Goal: Complete application form

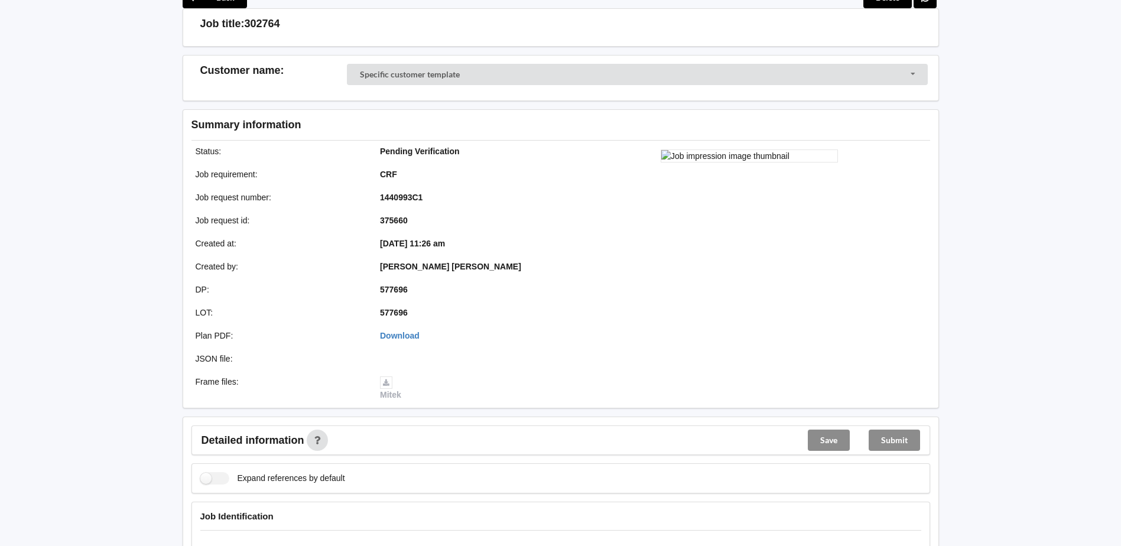
scroll to position [177, 0]
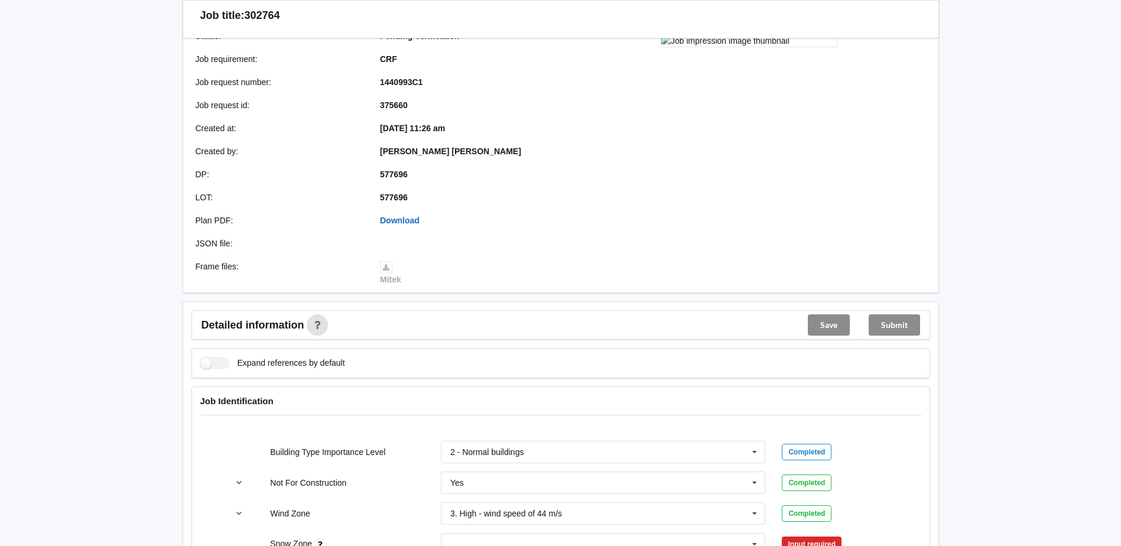
click at [409, 218] on link "Download" at bounding box center [400, 220] width 40 height 9
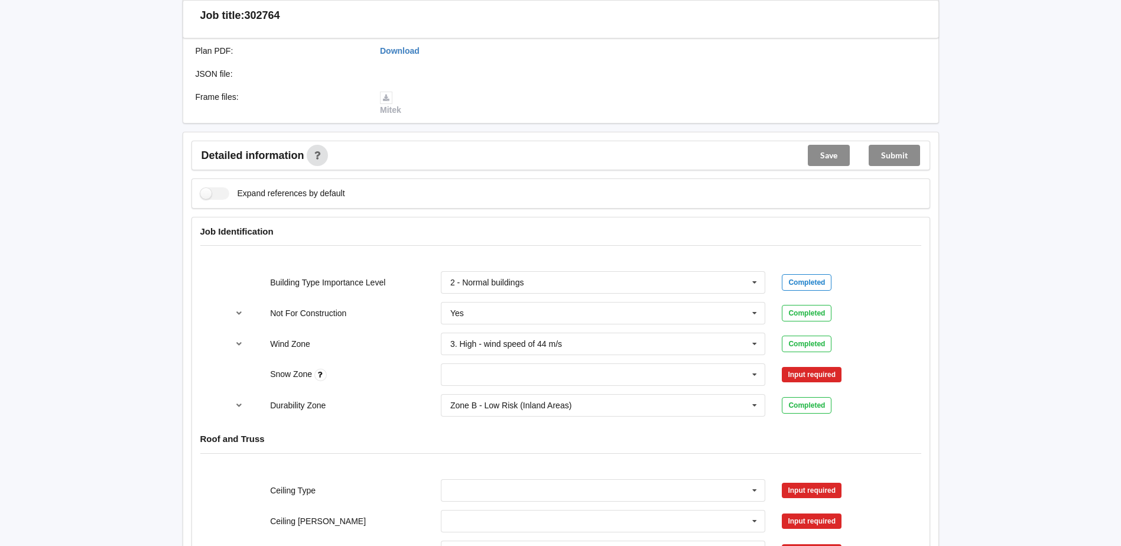
scroll to position [354, 0]
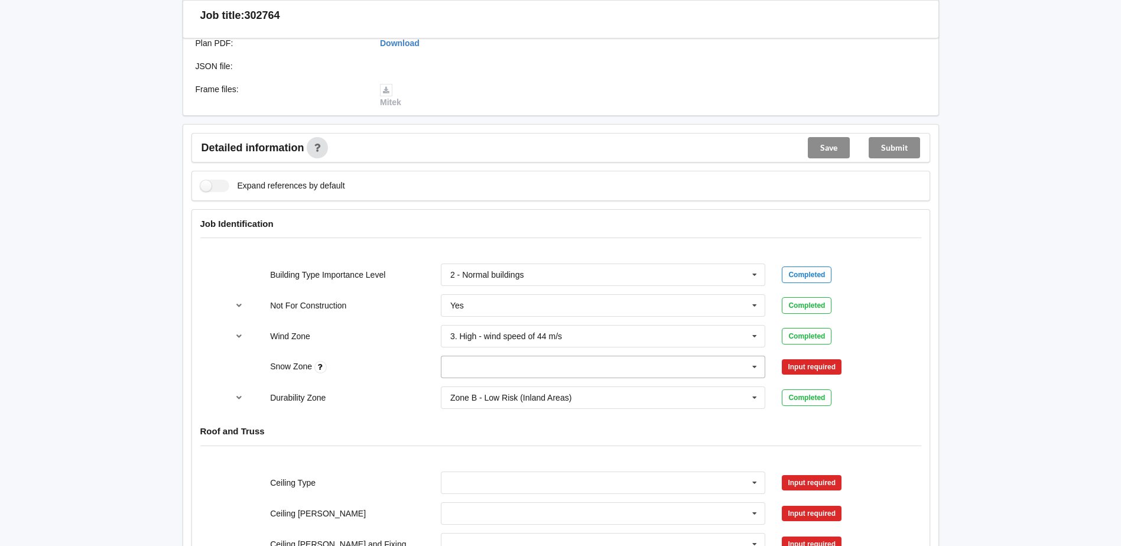
drag, startPoint x: 562, startPoint y: 372, endPoint x: 544, endPoint y: 372, distance: 18.3
click at [562, 372] on input "text" at bounding box center [604, 366] width 324 height 21
click at [476, 382] on div "N0" at bounding box center [603, 389] width 324 height 22
click at [796, 366] on button "Confirm input" at bounding box center [817, 366] width 70 height 19
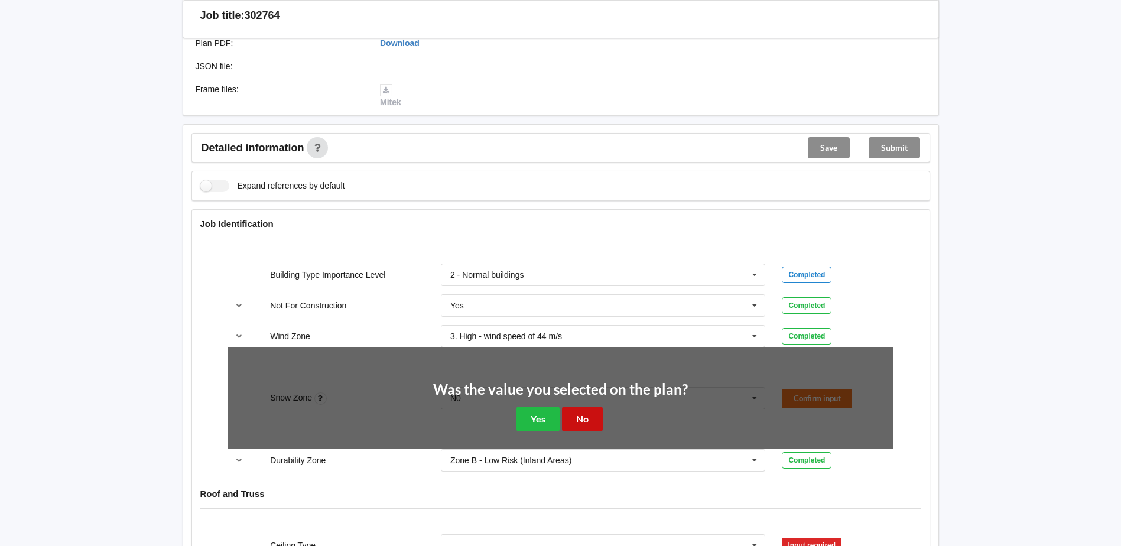
click at [592, 424] on button "No" at bounding box center [582, 418] width 41 height 24
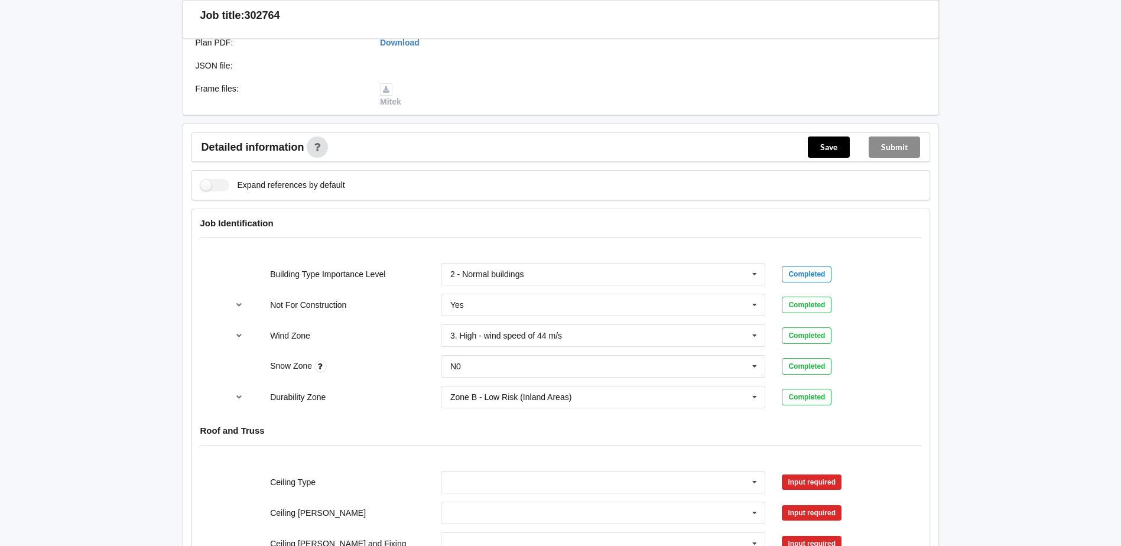
scroll to position [532, 0]
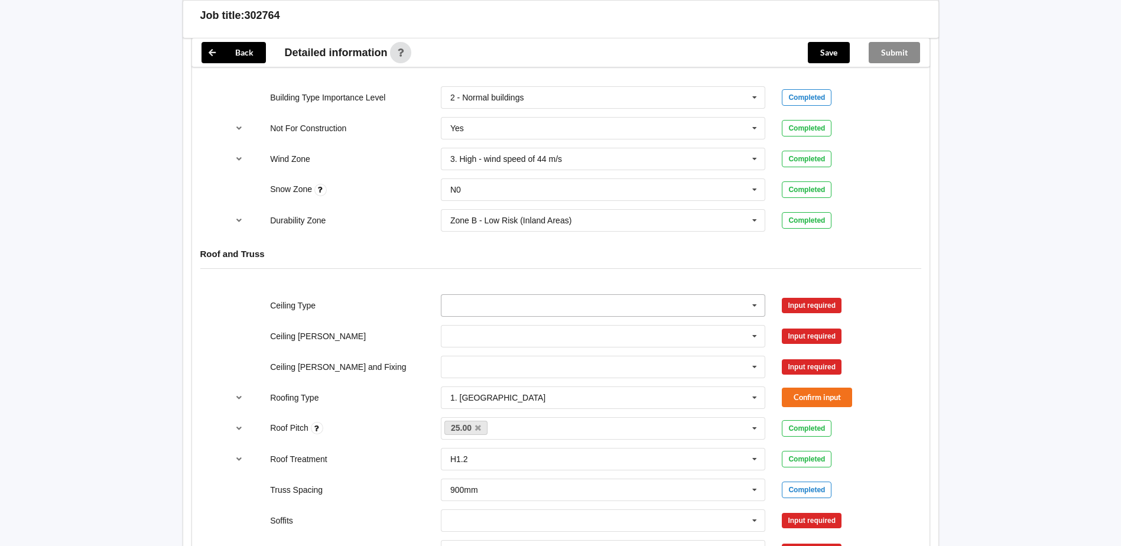
click at [512, 314] on input "text" at bounding box center [604, 305] width 324 height 21
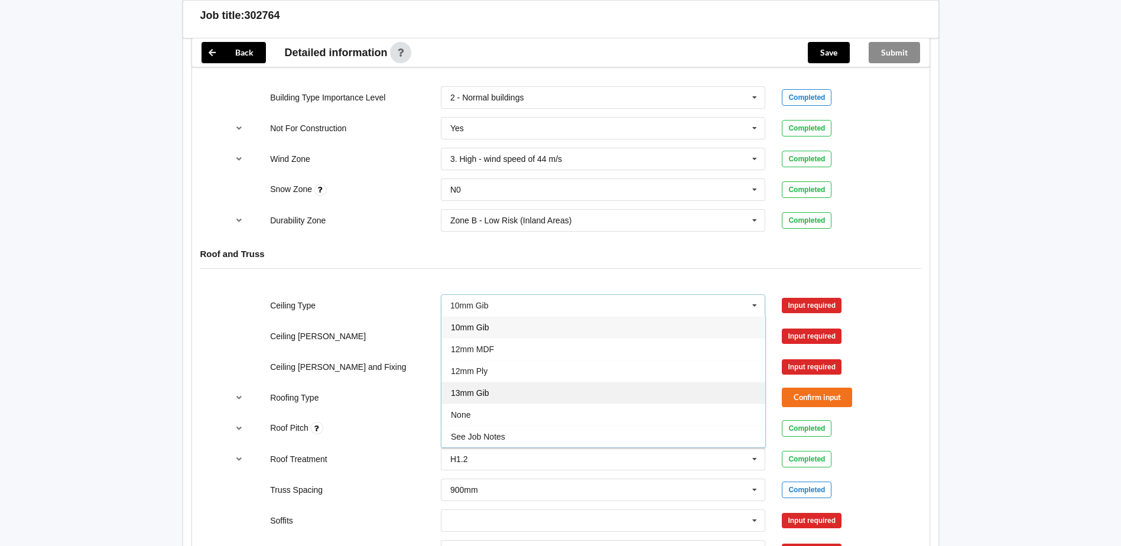
click at [497, 396] on div "13mm Gib" at bounding box center [603, 393] width 324 height 22
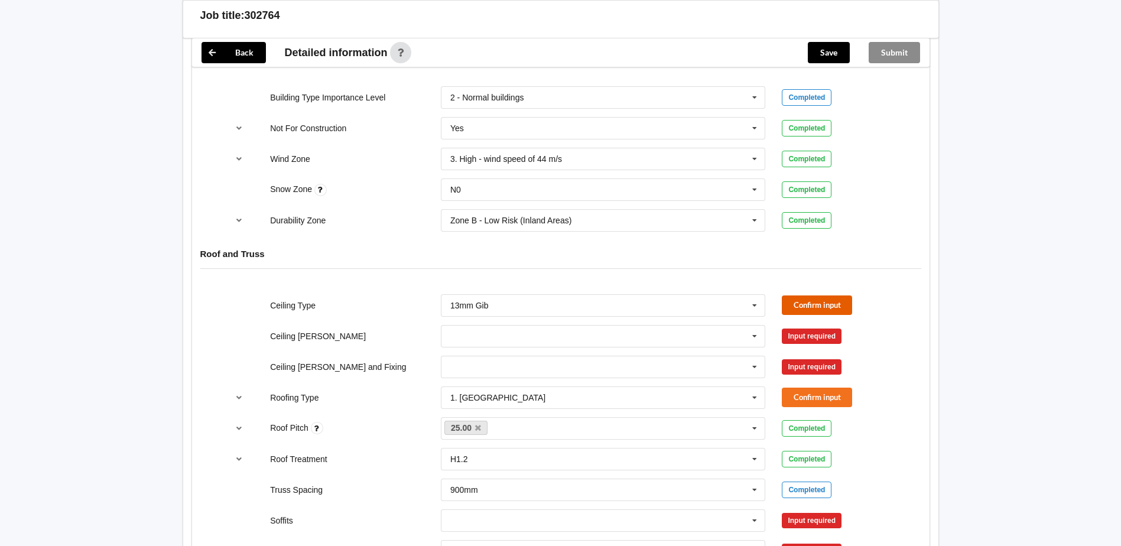
click at [835, 305] on button "Confirm input" at bounding box center [817, 304] width 70 height 19
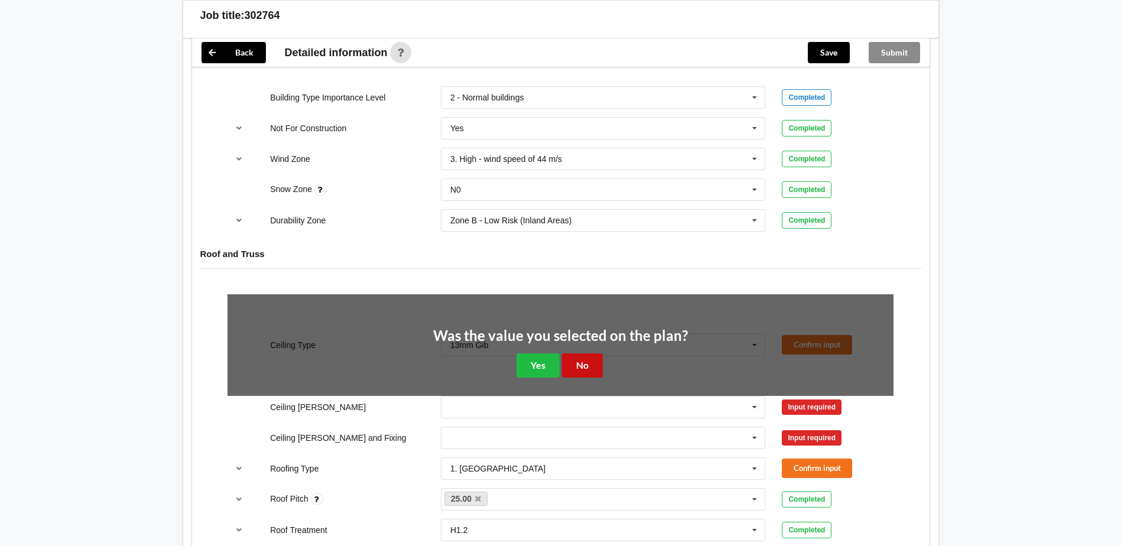
click at [572, 364] on button "No" at bounding box center [582, 365] width 41 height 24
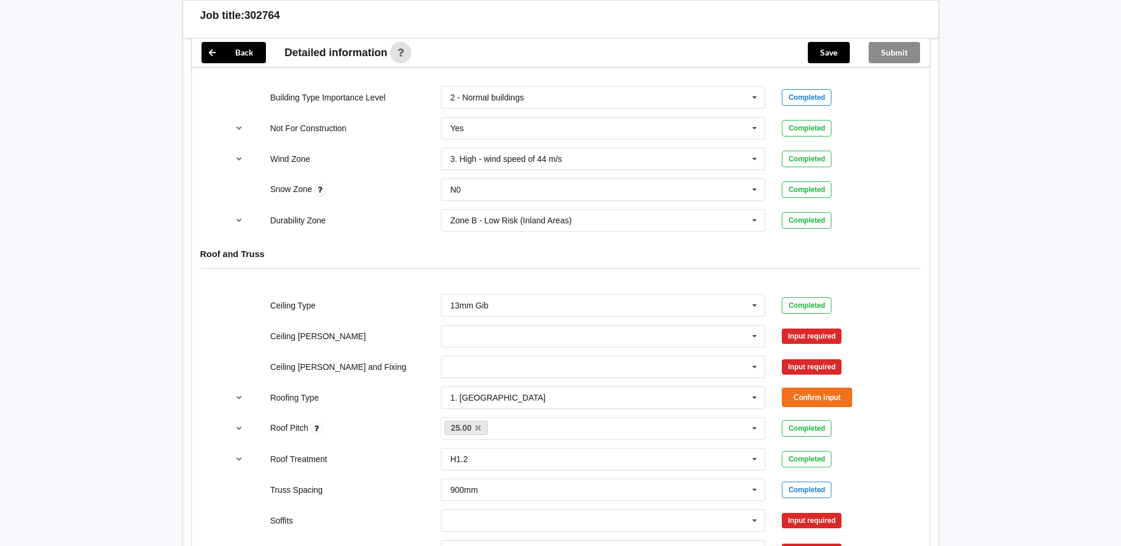
click at [555, 347] on div "Direct Fixed Metal Direct Fixed Timber Not Required See Job Notes Suspended - M…" at bounding box center [602, 366] width 341 height 39
click at [565, 340] on input "text" at bounding box center [604, 336] width 324 height 21
click at [477, 404] on span "600mm" at bounding box center [465, 401] width 28 height 9
click at [828, 336] on button "Confirm input" at bounding box center [817, 335] width 70 height 19
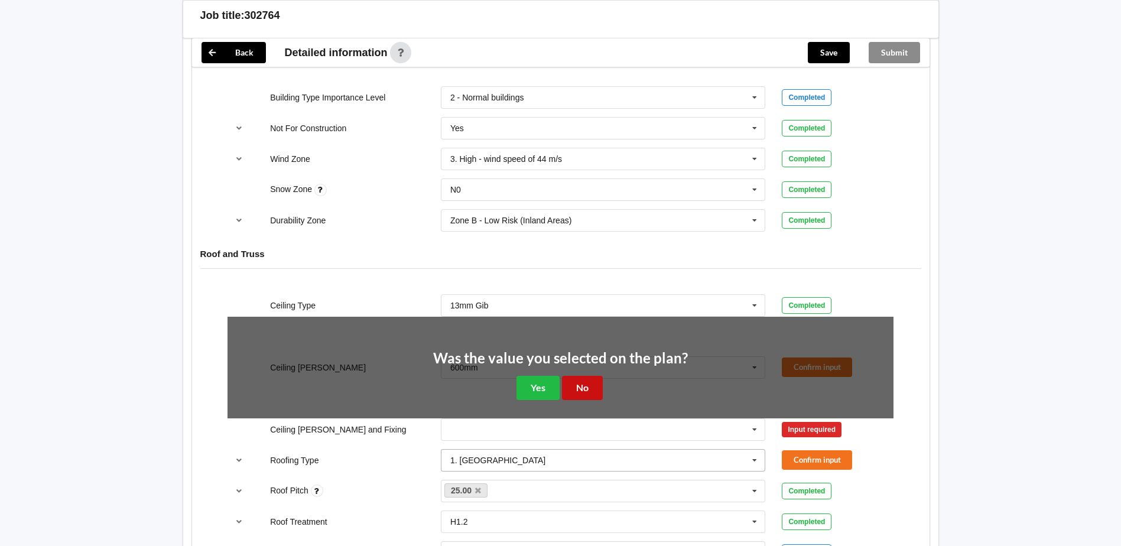
click at [578, 390] on button "No" at bounding box center [582, 388] width 41 height 24
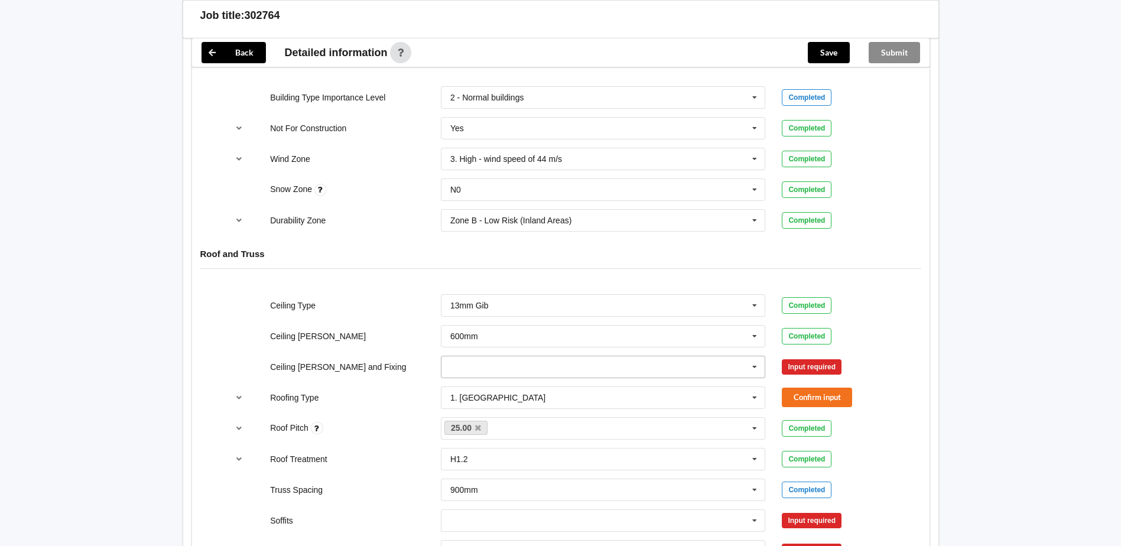
click at [583, 361] on input "text" at bounding box center [604, 366] width 324 height 21
click at [548, 389] on div "Direct Fixed Metal" at bounding box center [603, 389] width 324 height 22
click at [812, 367] on button "Confirm input" at bounding box center [817, 366] width 70 height 19
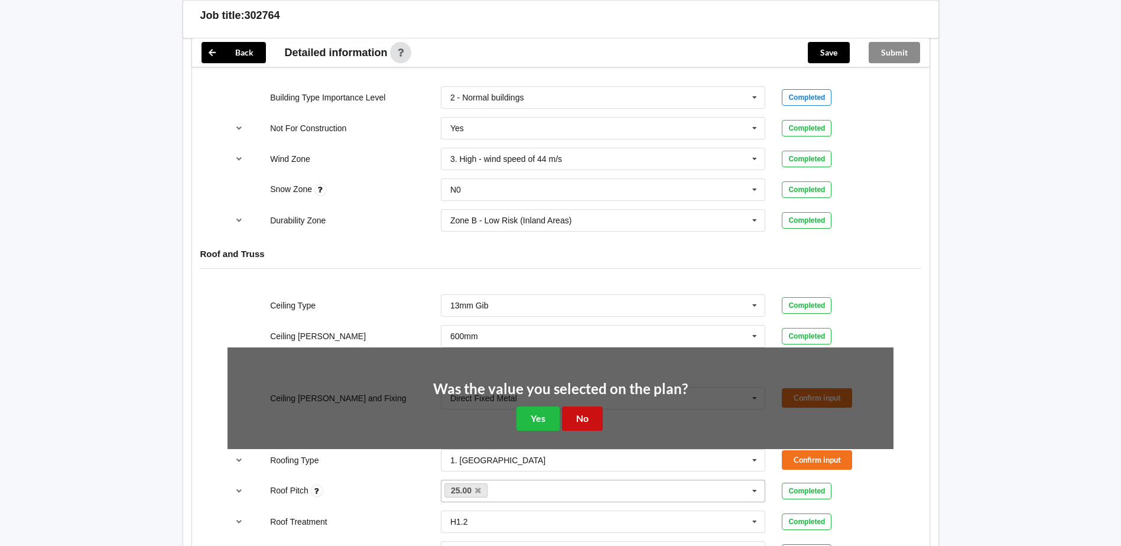
click at [572, 421] on button "No" at bounding box center [582, 418] width 41 height 24
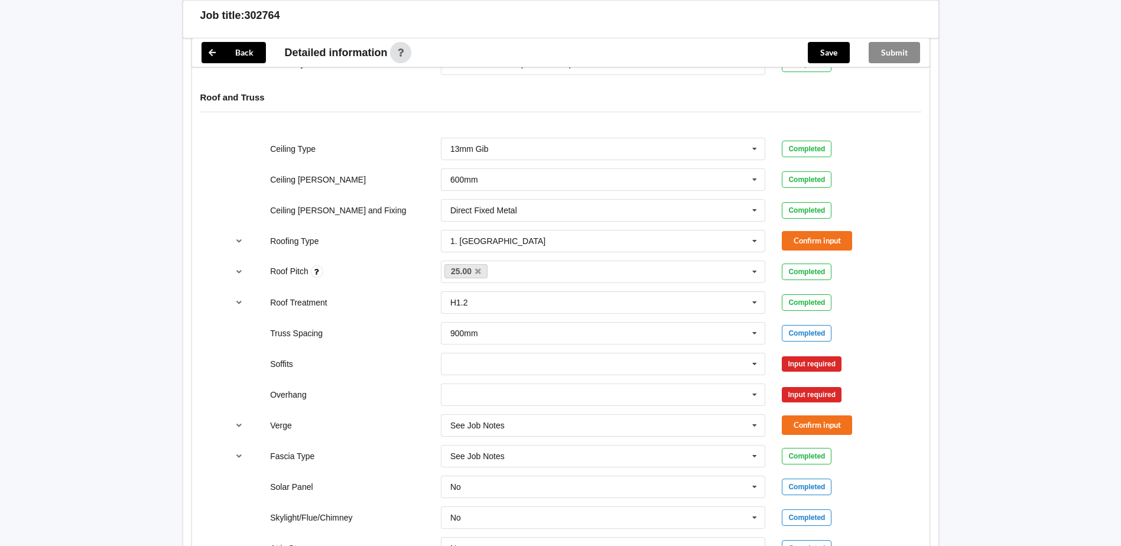
scroll to position [709, 0]
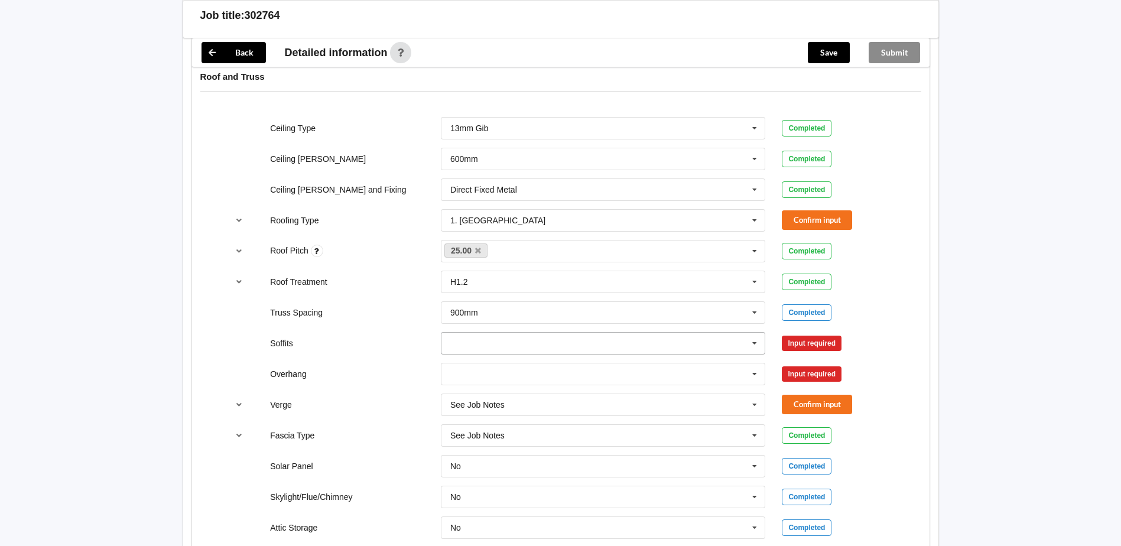
click at [700, 339] on input "text" at bounding box center [604, 343] width 324 height 21
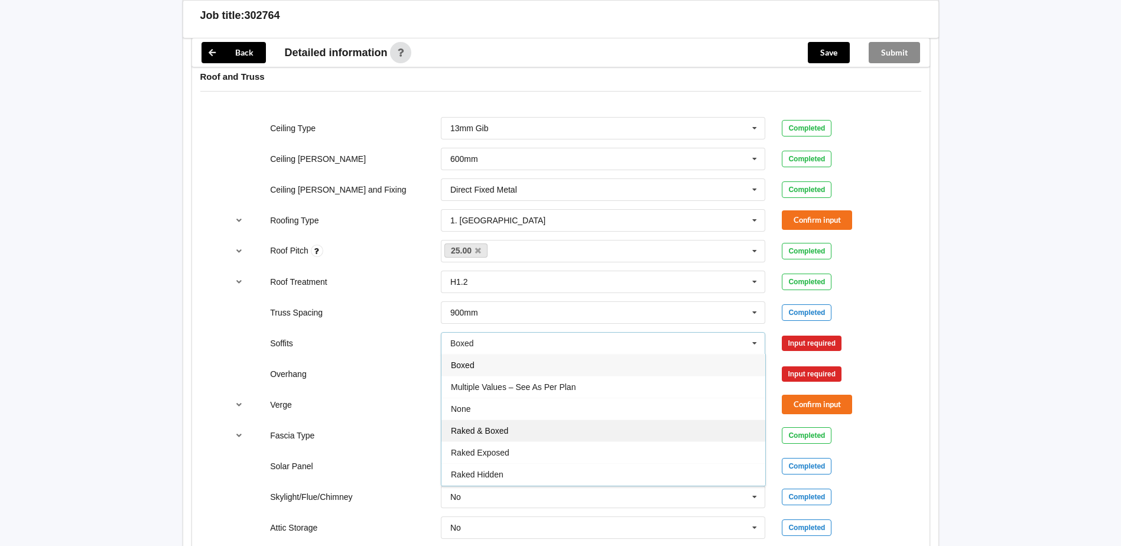
click at [556, 429] on div "Raked & Boxed" at bounding box center [603, 430] width 324 height 22
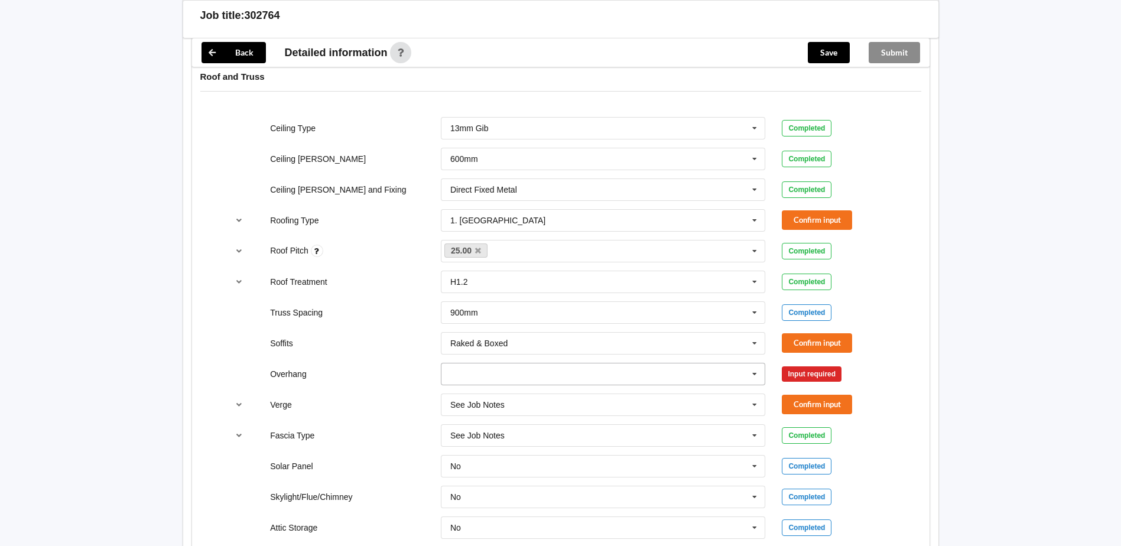
click at [548, 383] on input "text" at bounding box center [604, 373] width 324 height 21
click at [499, 441] on div "600mm" at bounding box center [603, 439] width 324 height 22
click at [539, 404] on input "text" at bounding box center [604, 404] width 324 height 21
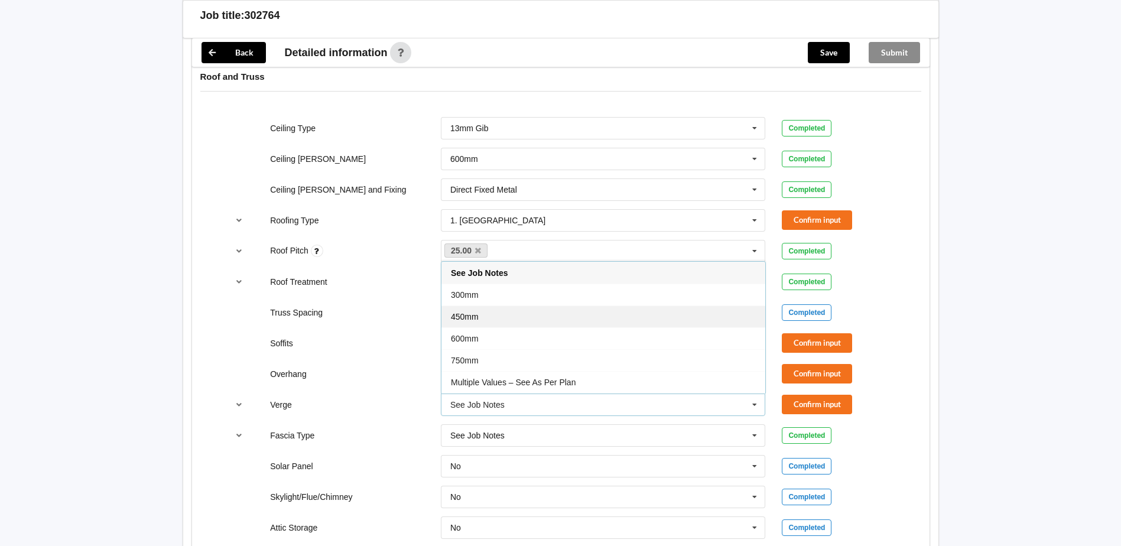
click at [480, 311] on div "450mm" at bounding box center [603, 316] width 324 height 22
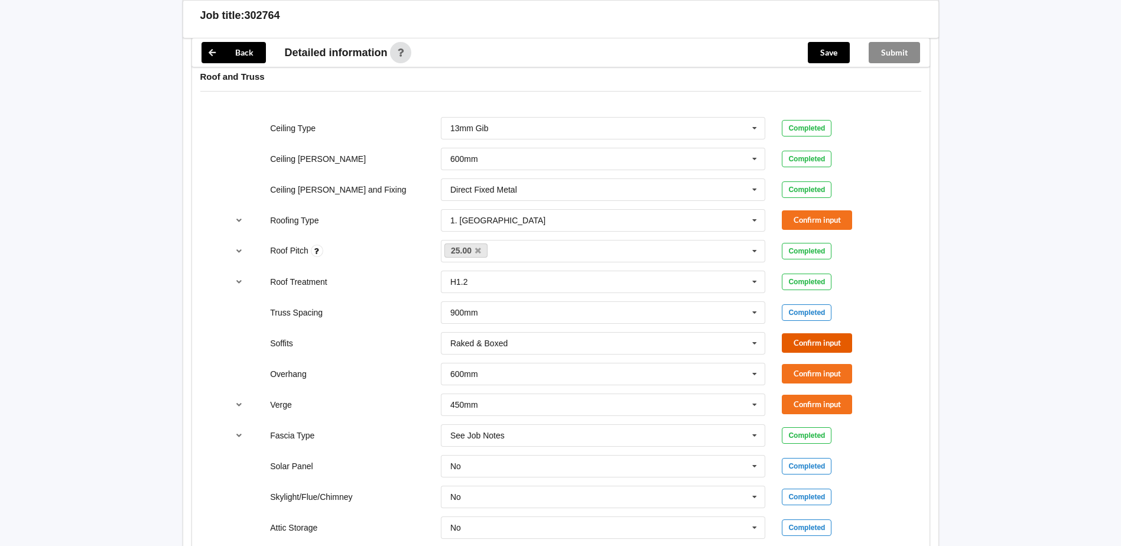
click at [809, 339] on button "Confirm input" at bounding box center [817, 342] width 70 height 19
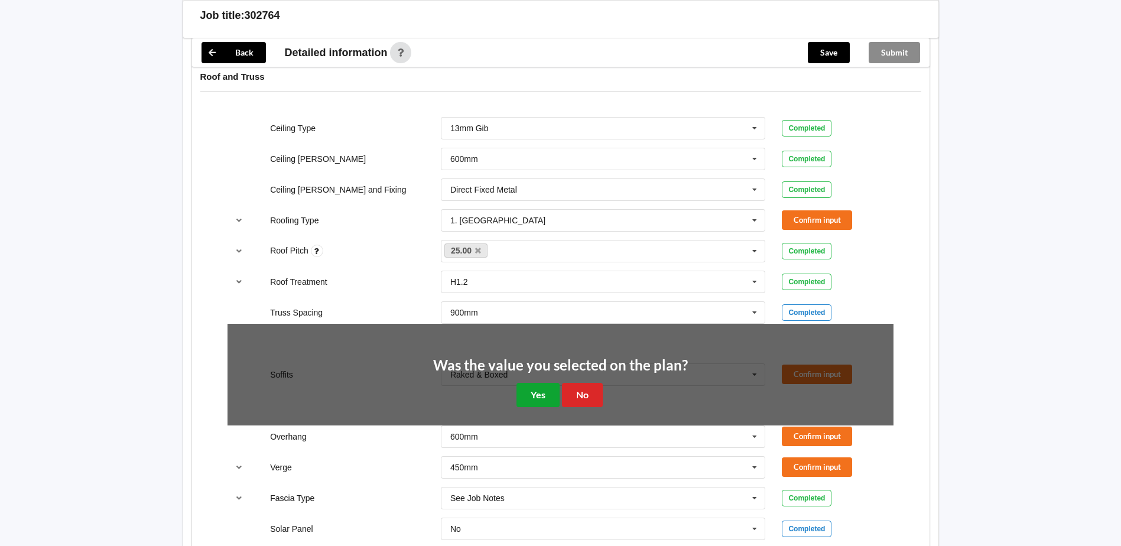
click at [546, 395] on button "Yes" at bounding box center [537, 395] width 43 height 24
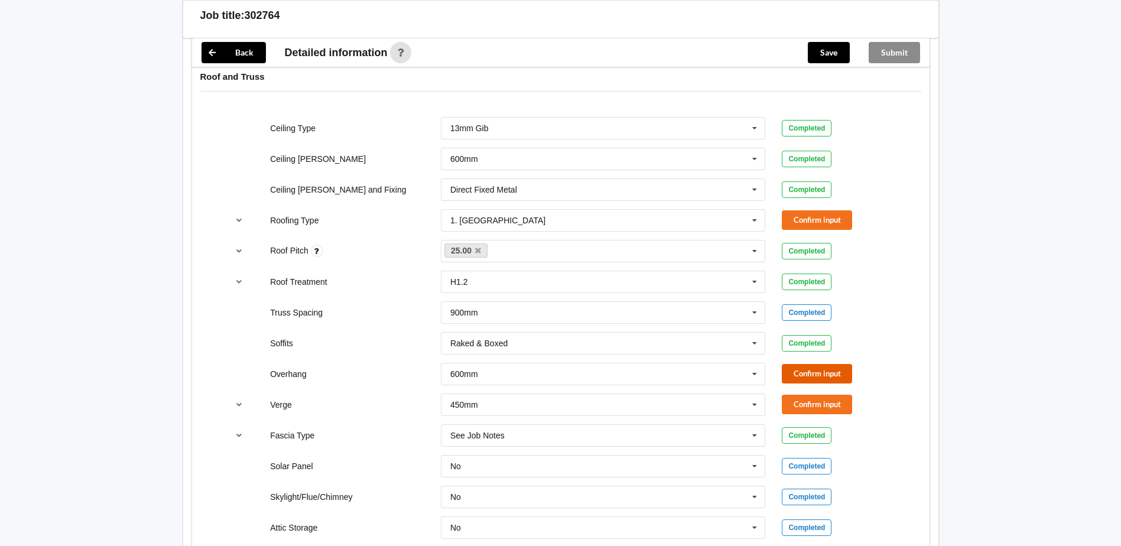
click at [806, 367] on button "Confirm input" at bounding box center [817, 373] width 70 height 19
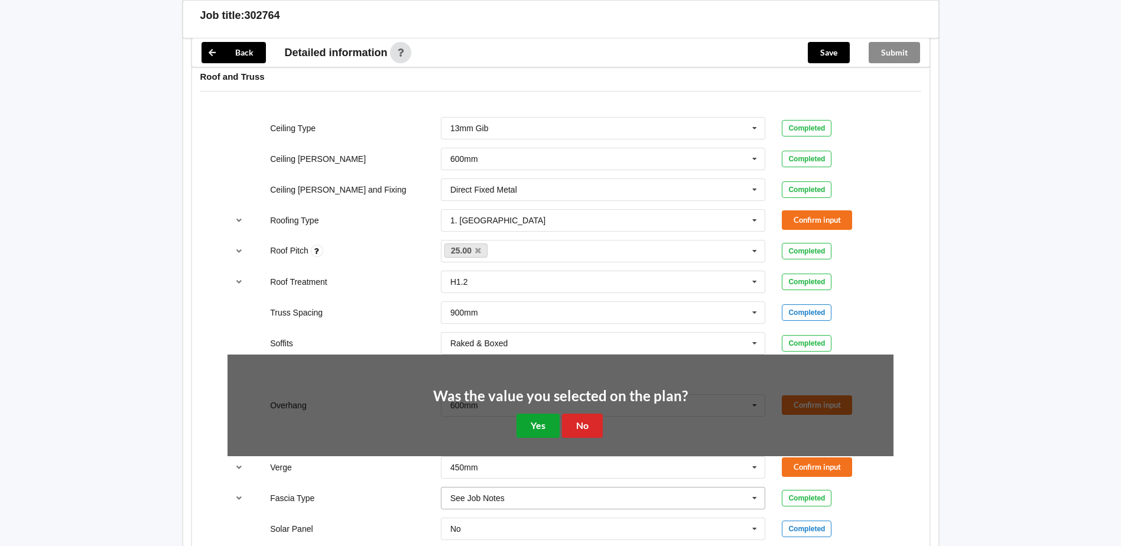
drag, startPoint x: 545, startPoint y: 428, endPoint x: 558, endPoint y: 428, distance: 13.6
click at [545, 429] on button "Yes" at bounding box center [537, 426] width 43 height 24
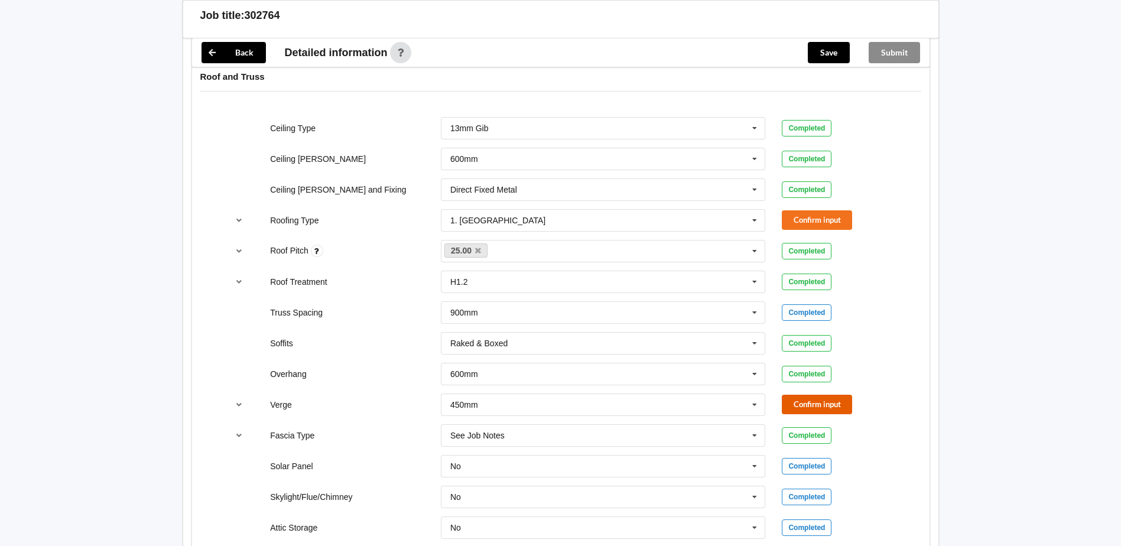
click at [831, 401] on button "Confirm input" at bounding box center [817, 404] width 70 height 19
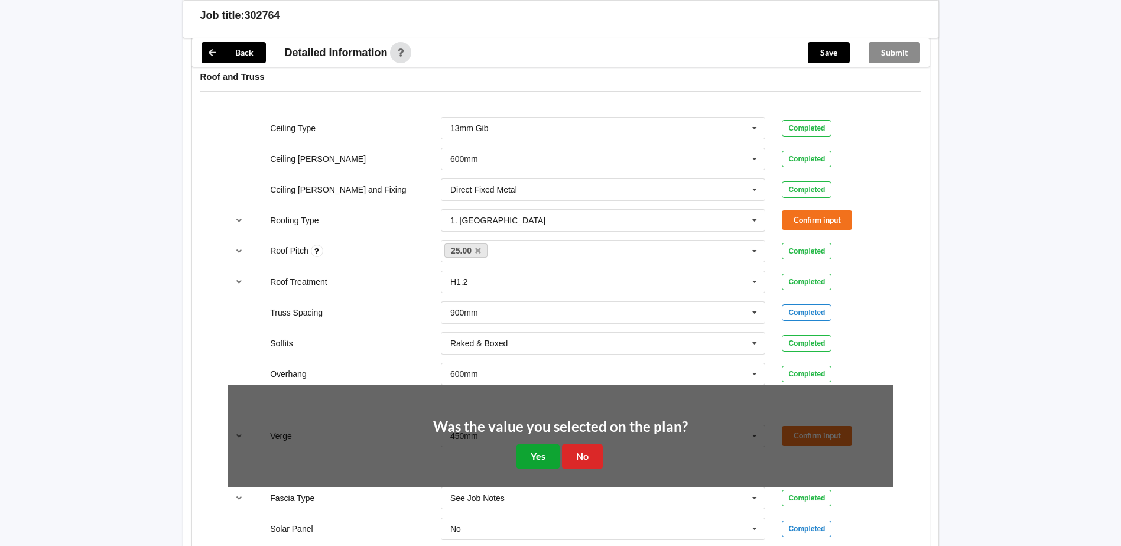
click at [533, 450] on button "Yes" at bounding box center [537, 456] width 43 height 24
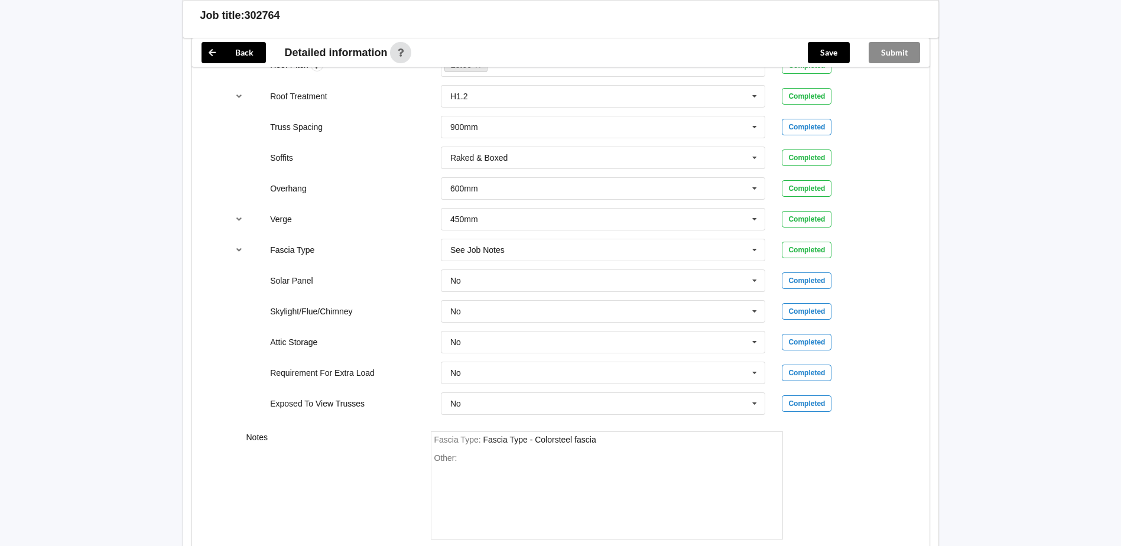
scroll to position [827, 0]
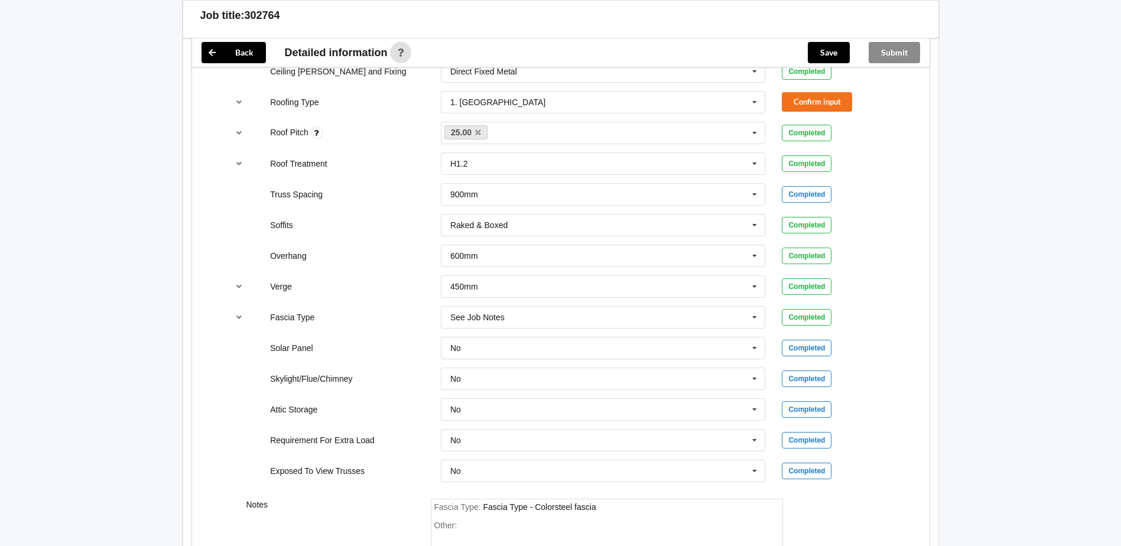
drag, startPoint x: 559, startPoint y: 315, endPoint x: 379, endPoint y: 320, distance: 179.7
click at [379, 320] on div "Fascia Type See Job Notes Bildon Continuous 180 Diamond 147 M85 - 180mmx18mm M8…" at bounding box center [560, 317] width 682 height 39
type input "Interline 185"
click at [492, 341] on b "Interline 185" at bounding box center [490, 338] width 48 height 9
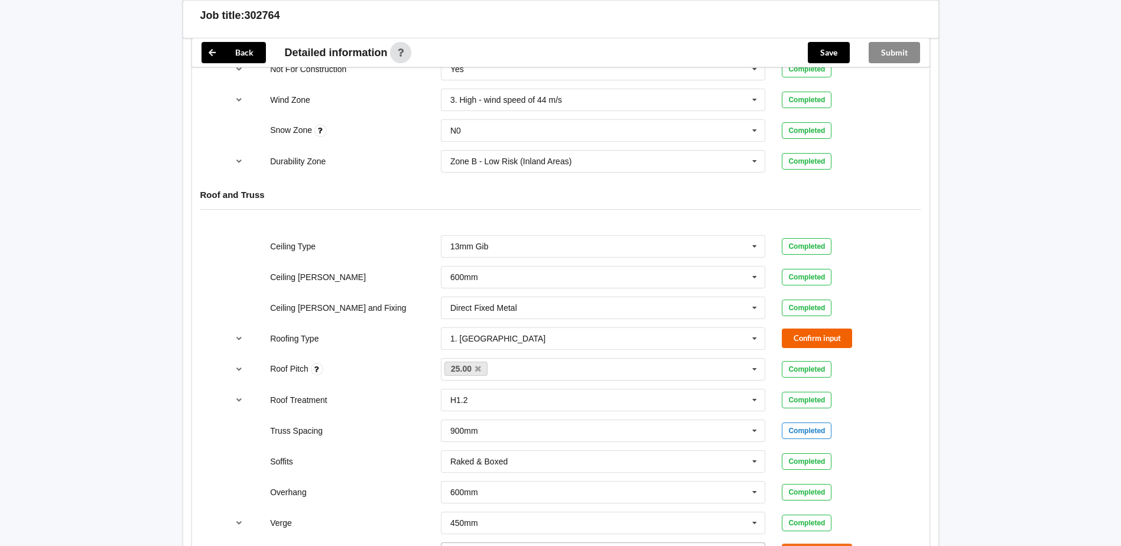
scroll to position [709, 0]
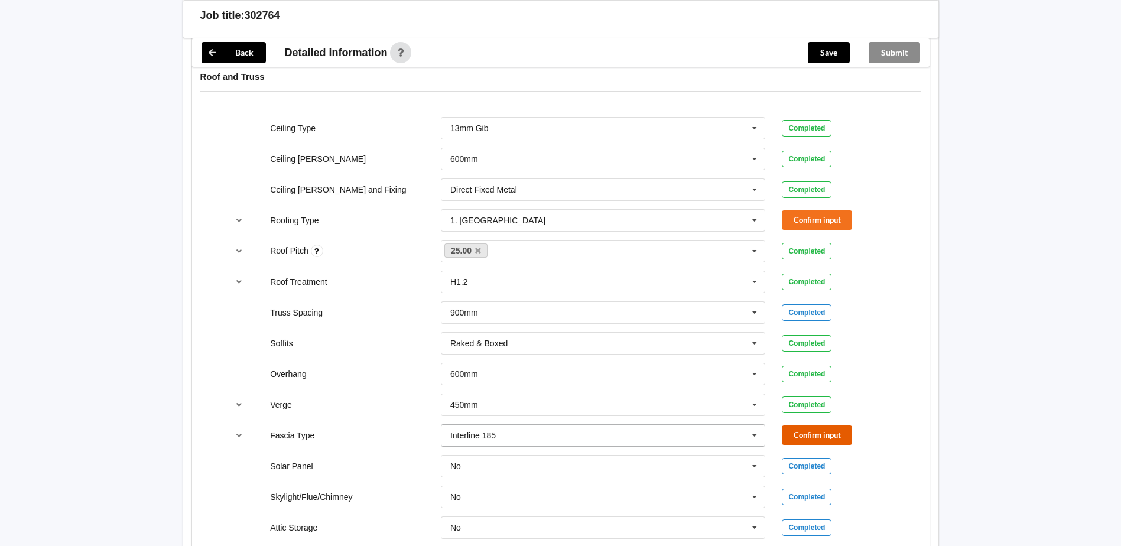
click at [822, 443] on button "Confirm input" at bounding box center [817, 434] width 70 height 19
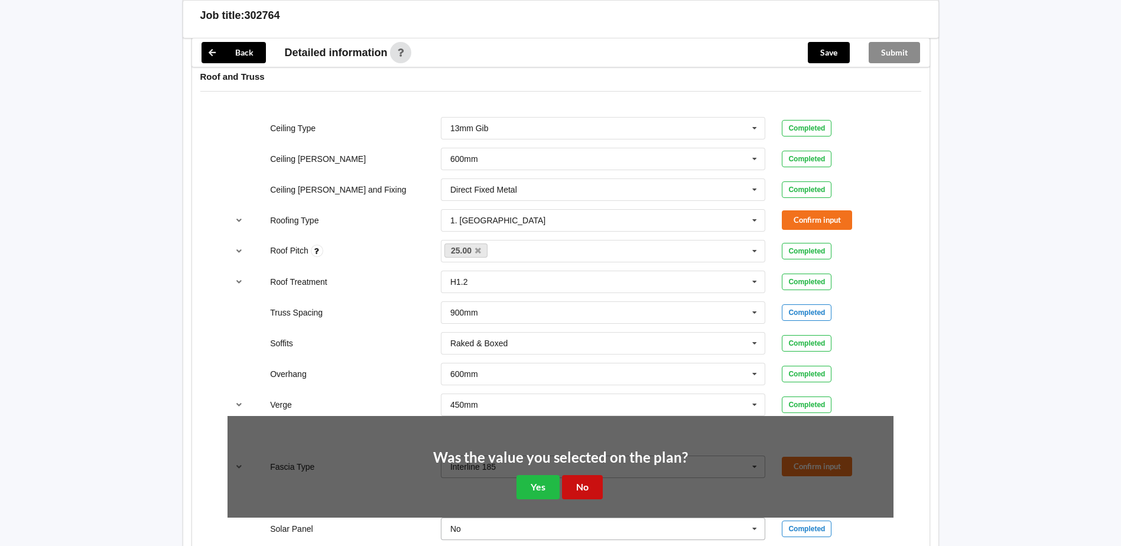
drag, startPoint x: 574, startPoint y: 487, endPoint x: 585, endPoint y: 467, distance: 23.0
click at [575, 487] on button "No" at bounding box center [582, 487] width 41 height 24
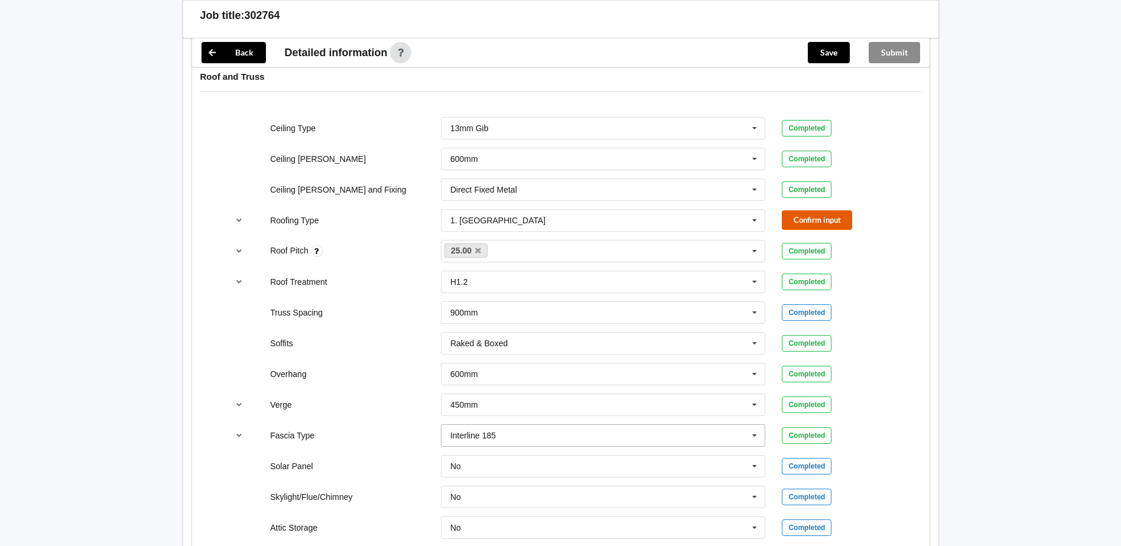
click at [816, 222] on button "Confirm input" at bounding box center [817, 219] width 70 height 19
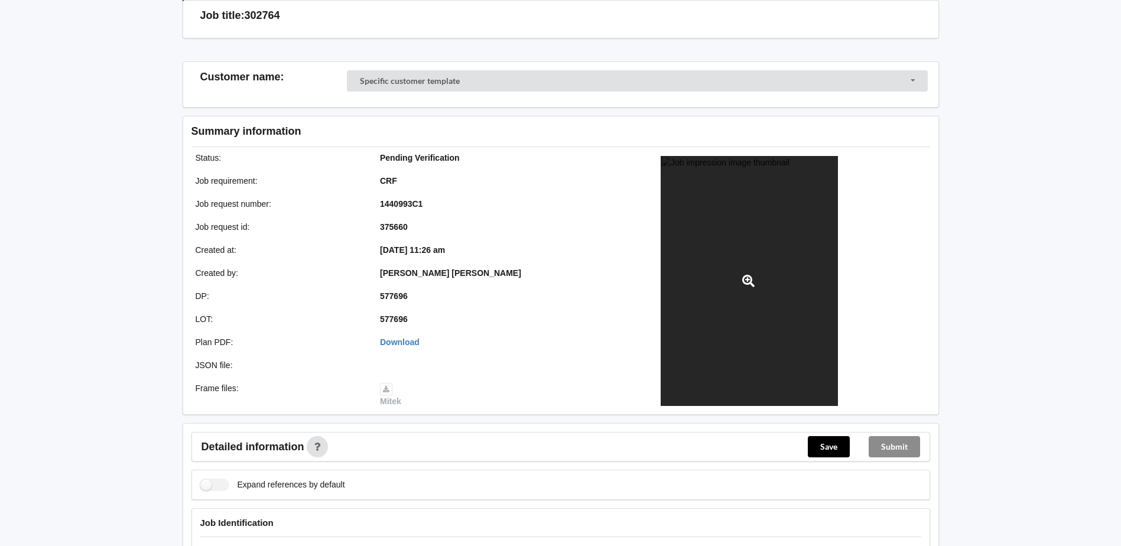
scroll to position [118, 0]
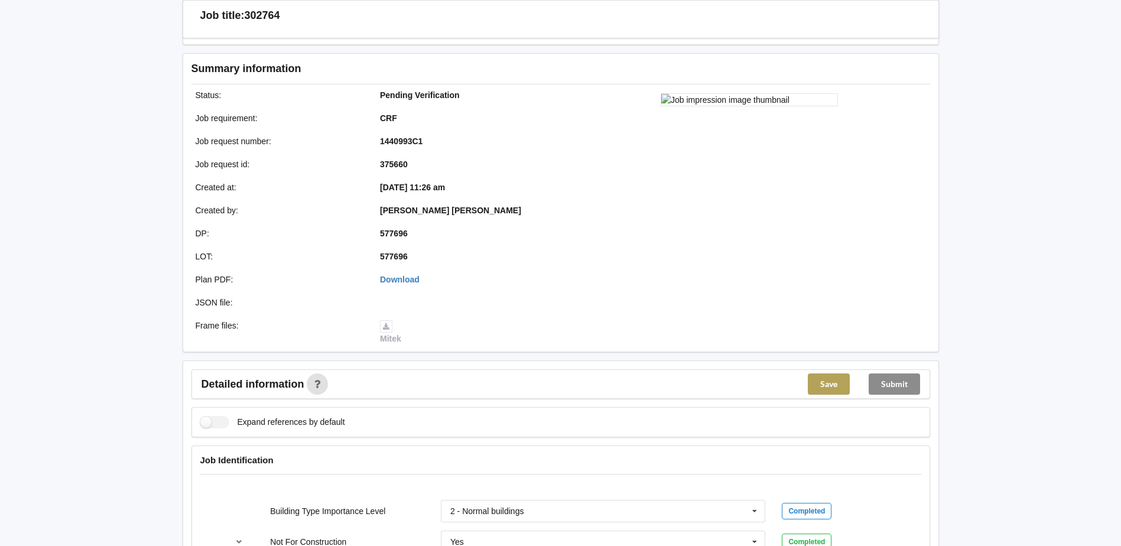
click at [839, 381] on button "Save" at bounding box center [829, 383] width 42 height 21
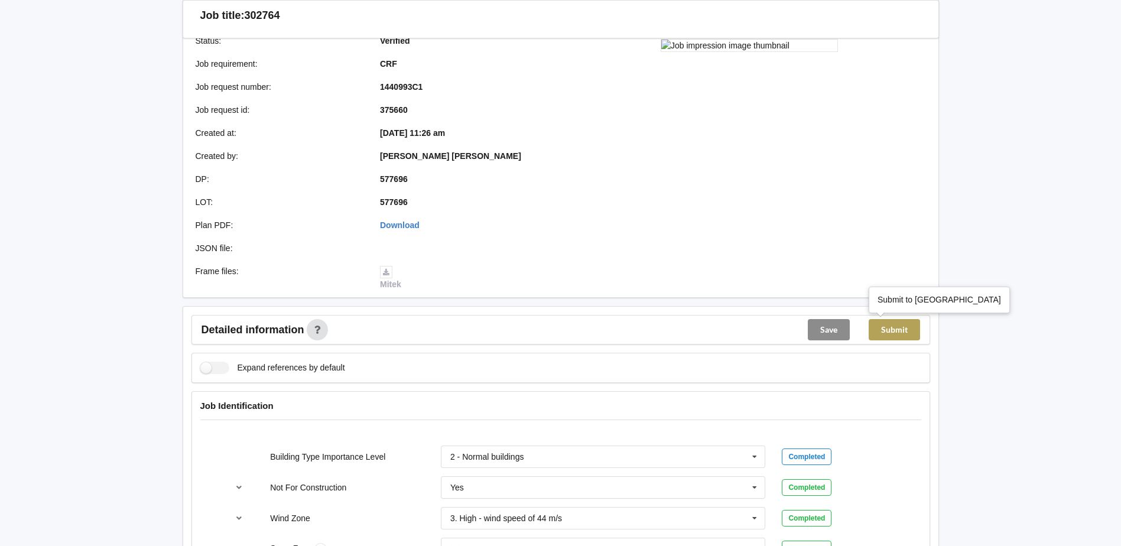
click at [909, 323] on button "Submit" at bounding box center [893, 329] width 51 height 21
